Goal: Transaction & Acquisition: Purchase product/service

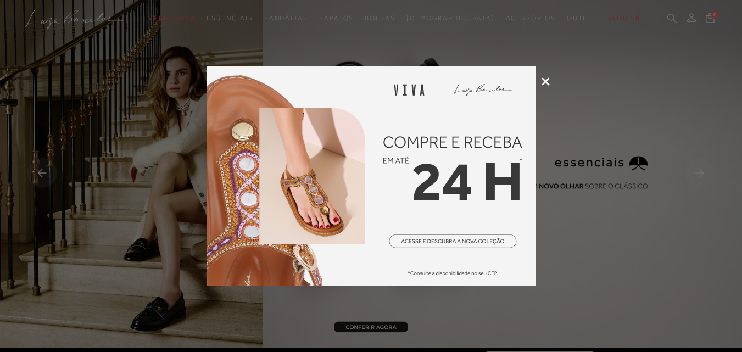
click at [545, 80] on icon at bounding box center [546, 81] width 8 height 8
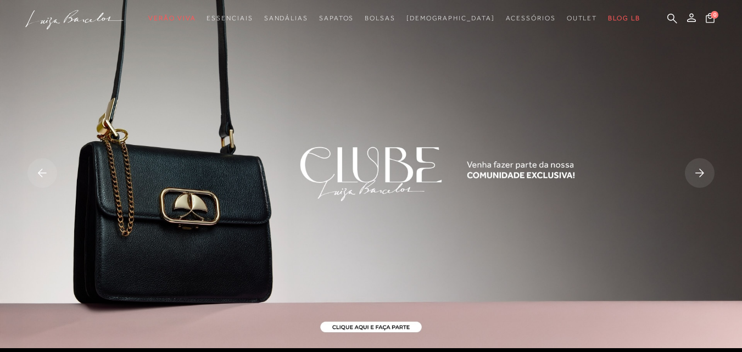
click at [700, 181] on rect at bounding box center [700, 173] width 30 height 30
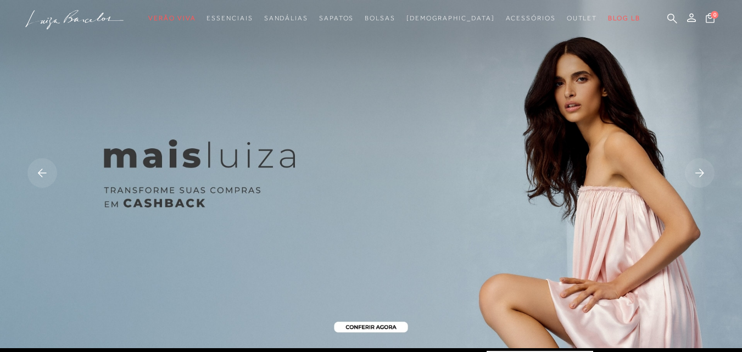
click at [700, 181] on rect at bounding box center [700, 173] width 30 height 30
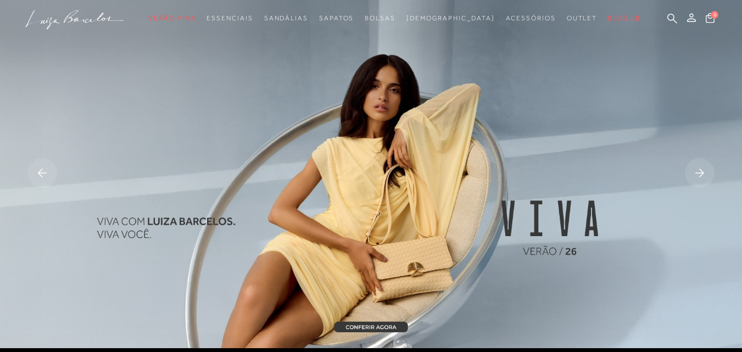
click at [700, 181] on rect at bounding box center [700, 173] width 30 height 30
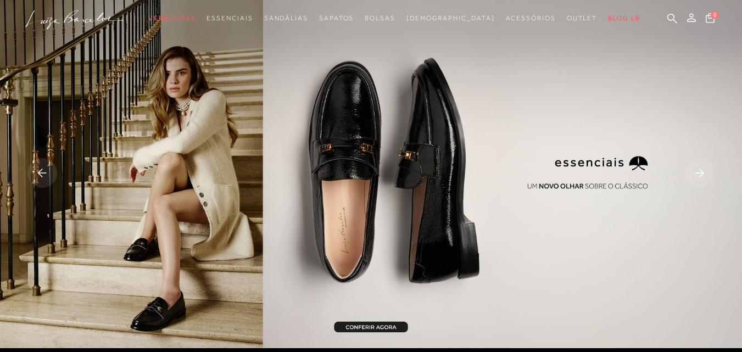
click at [700, 181] on rect at bounding box center [700, 173] width 30 height 30
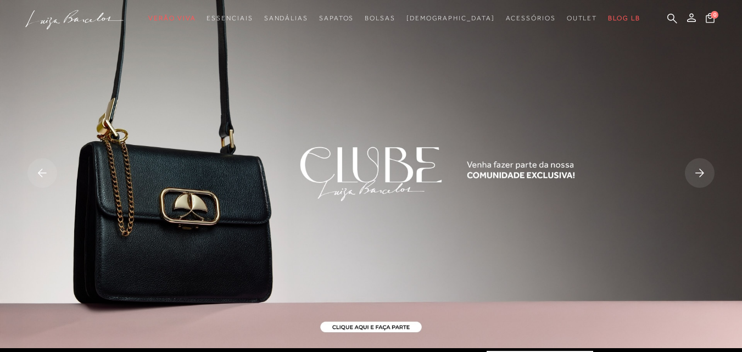
click at [696, 174] on rect at bounding box center [700, 173] width 30 height 30
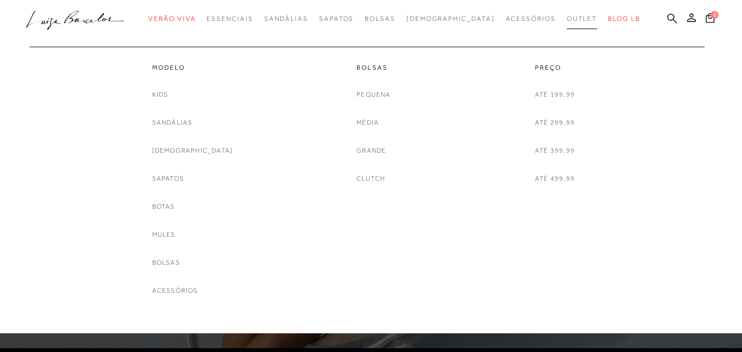
click at [567, 16] on span "Outlet" at bounding box center [582, 19] width 31 height 8
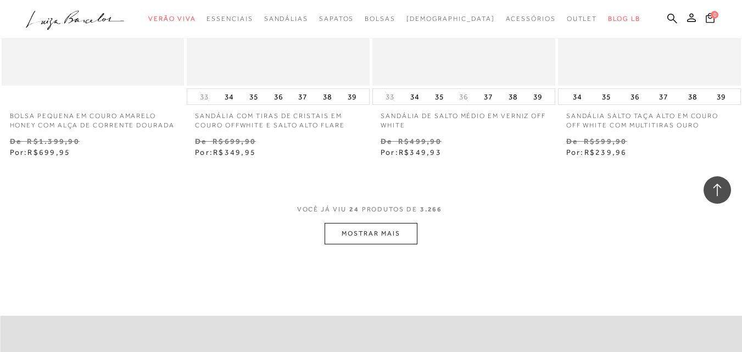
scroll to position [2088, 0]
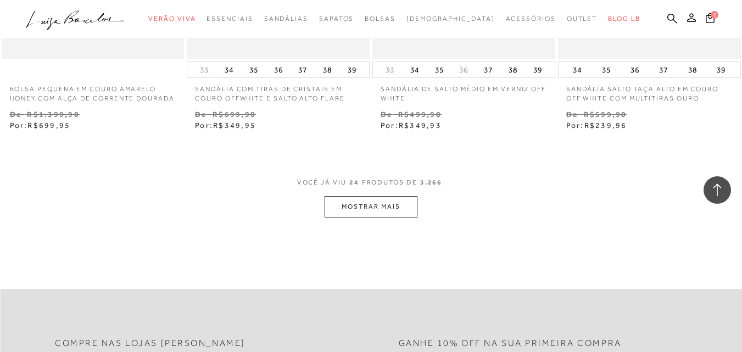
click at [386, 216] on button "MOSTRAR MAIS" at bounding box center [371, 206] width 92 height 21
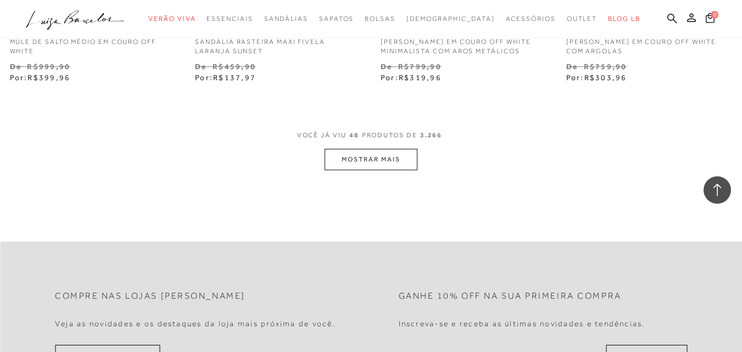
scroll to position [4285, 0]
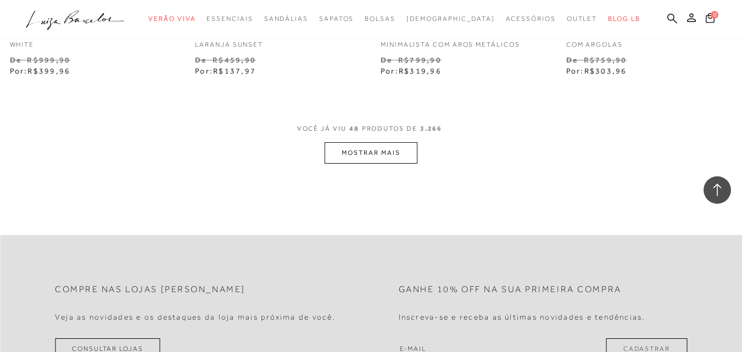
click at [369, 164] on button "MOSTRAR MAIS" at bounding box center [371, 152] width 92 height 21
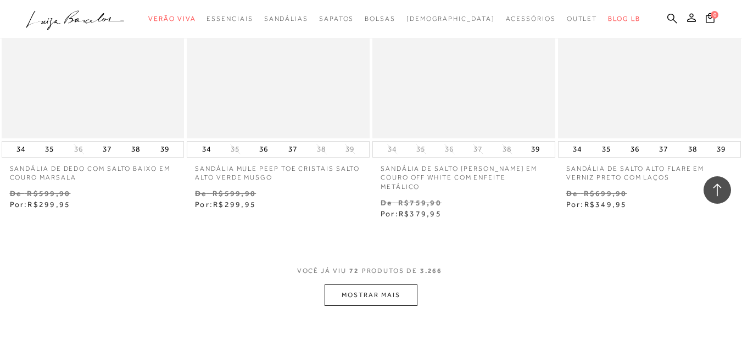
scroll to position [6373, 0]
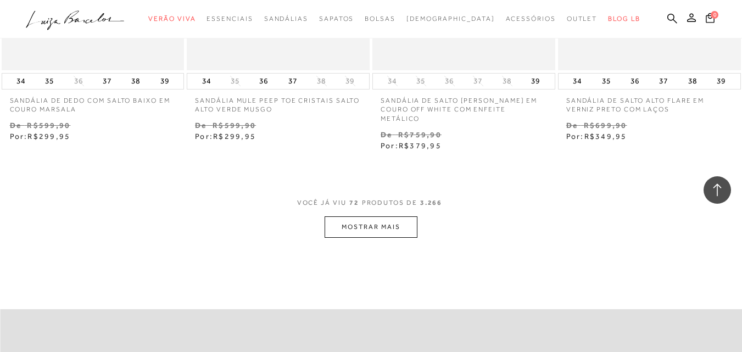
click at [370, 225] on button "MOSTRAR MAIS" at bounding box center [371, 226] width 92 height 21
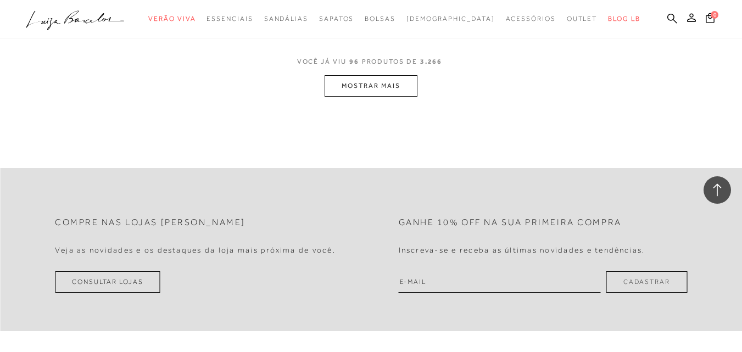
scroll to position [8681, 0]
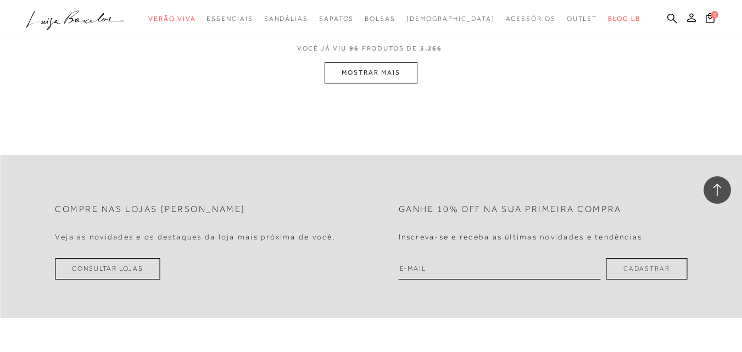
click at [371, 75] on button "MOSTRAR MAIS" at bounding box center [371, 72] width 92 height 21
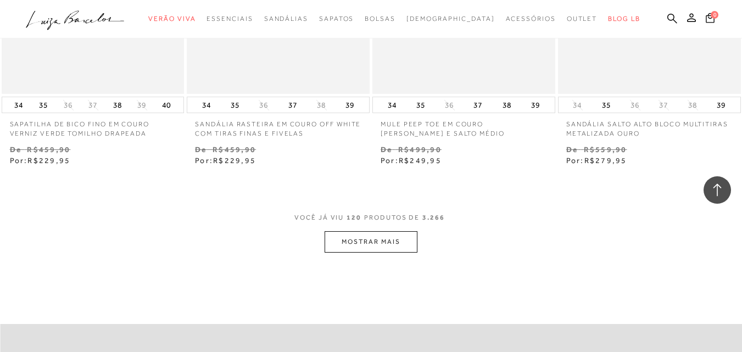
scroll to position [10678, 0]
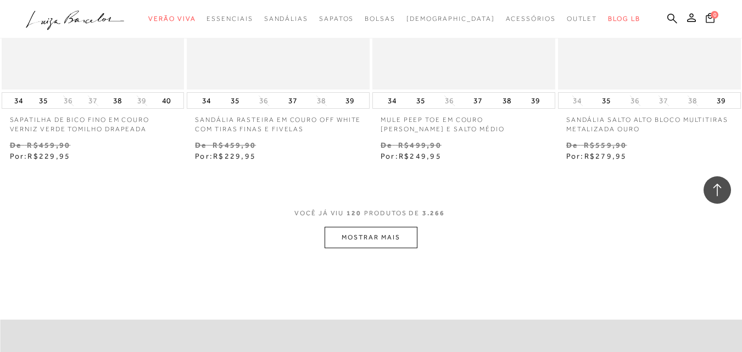
click at [390, 232] on button "MOSTRAR MAIS" at bounding box center [371, 237] width 92 height 21
